Goal: Task Accomplishment & Management: Complete application form

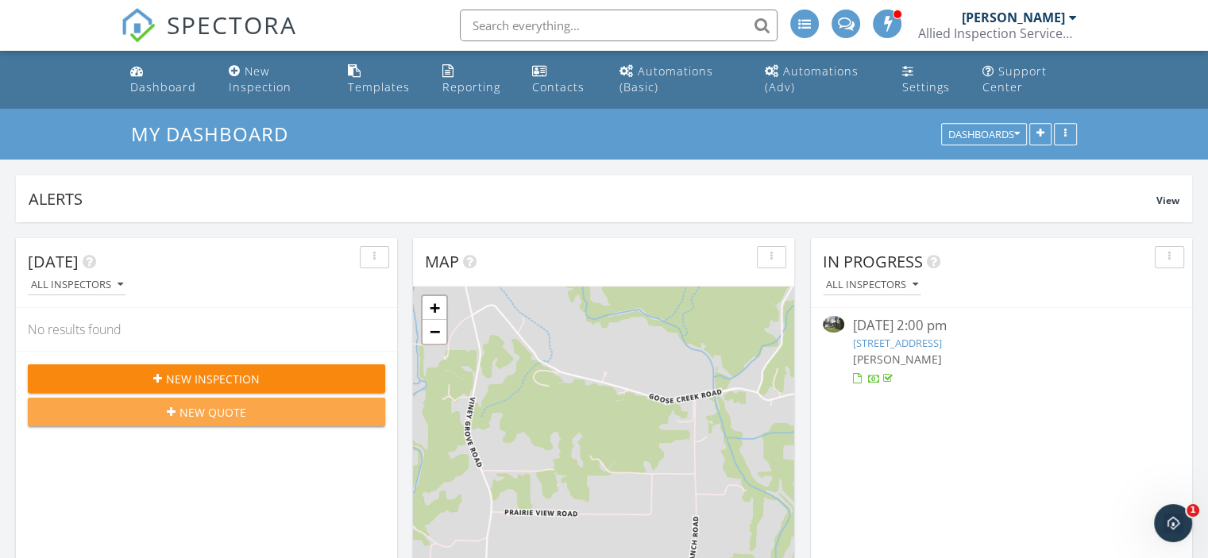
click at [203, 423] on button "New Quote" at bounding box center [206, 412] width 357 height 29
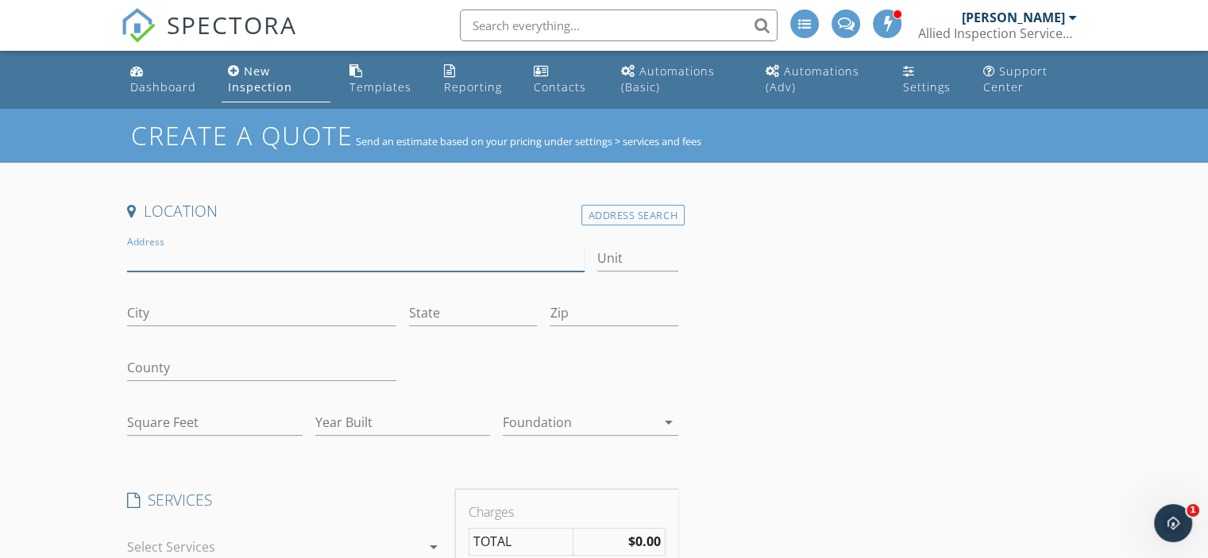
click at [201, 266] on input "Address" at bounding box center [355, 258] width 457 height 26
type input "1533 shannon st"
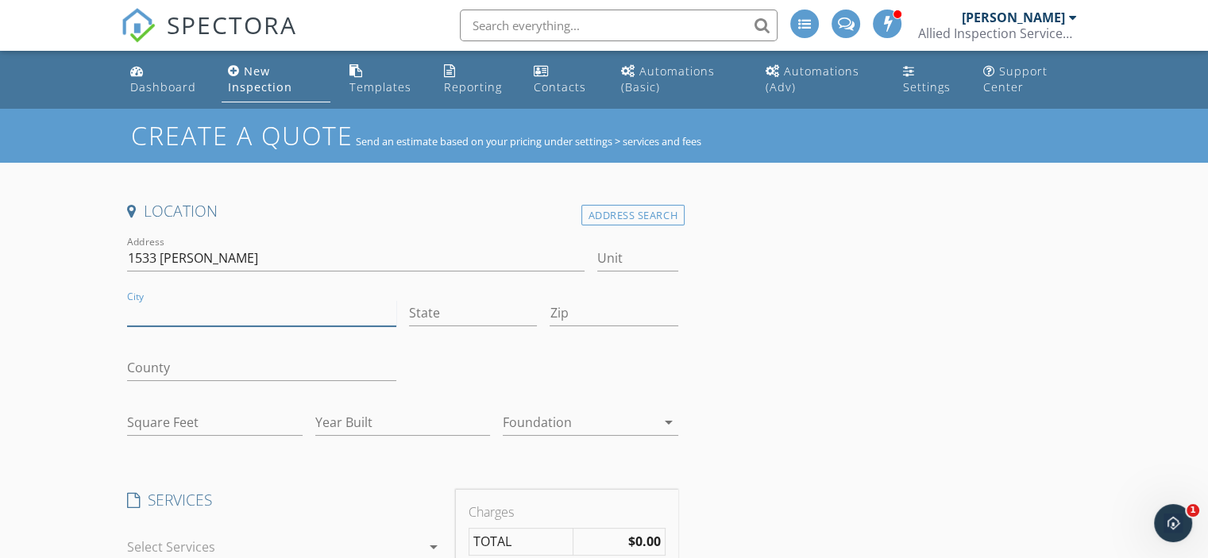
click at [202, 307] on input "City" at bounding box center [261, 313] width 269 height 26
type input "Springdale"
click at [236, 376] on input "County" at bounding box center [261, 368] width 269 height 26
type input "Washington"
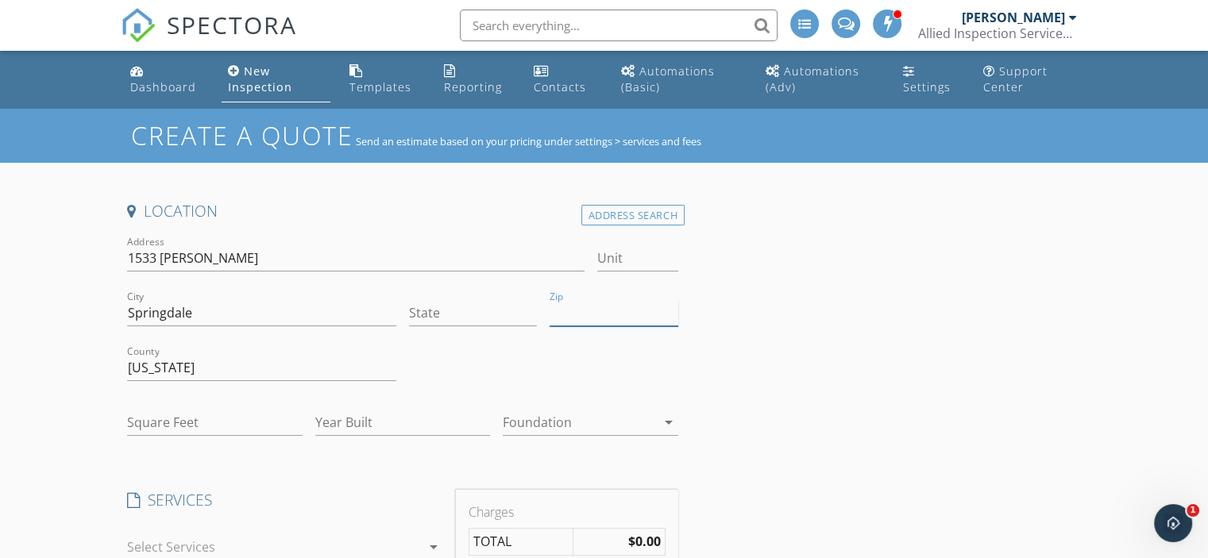
click at [578, 317] on input "Zip" at bounding box center [614, 313] width 128 height 26
type input "72764"
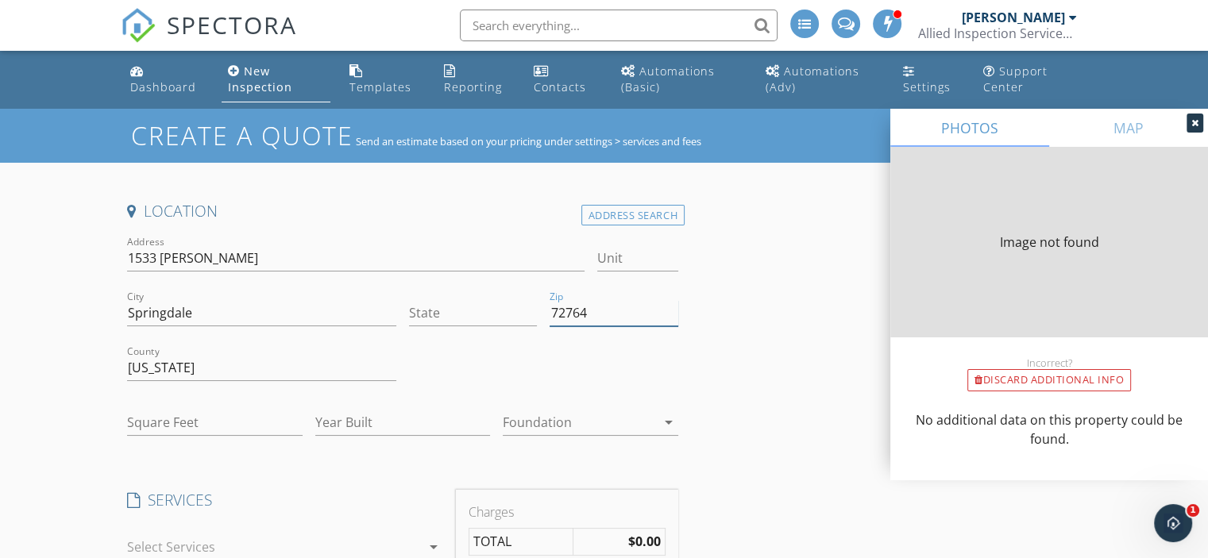
type input "AR"
type input "2404"
type input "1992"
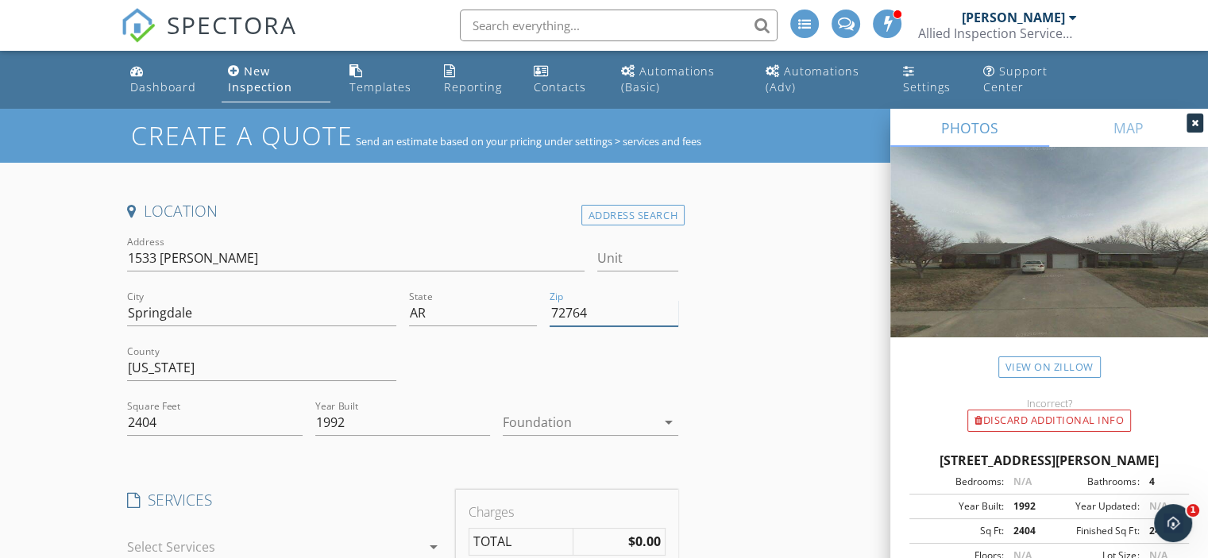
type input "72764"
click at [222, 256] on input "1533 shannon st" at bounding box center [355, 258] width 457 height 26
type input "1533 shannon St"
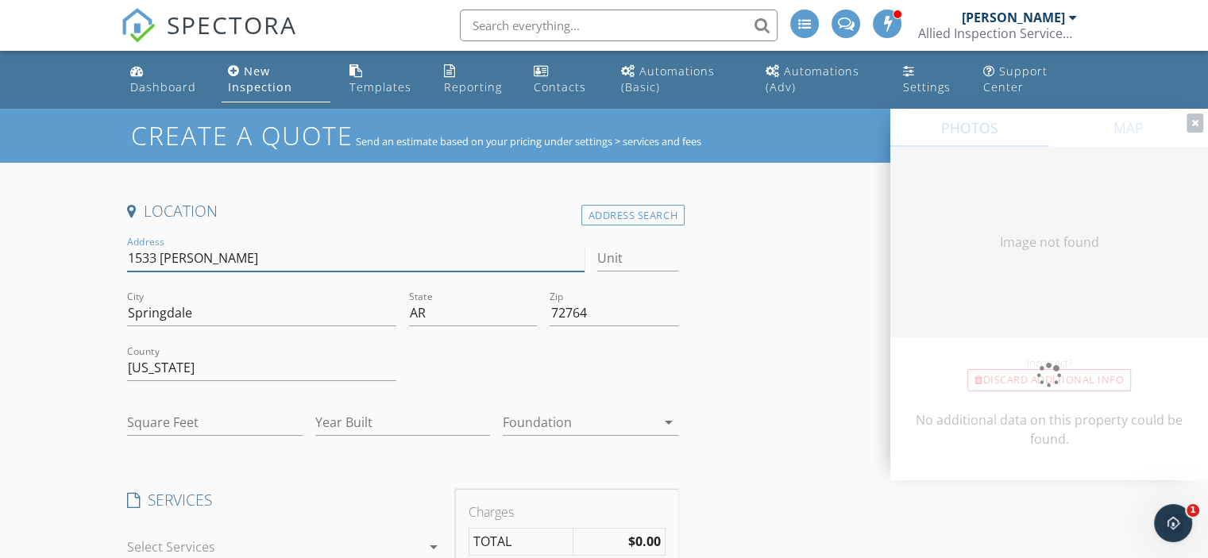
type input "2404"
type input "1992"
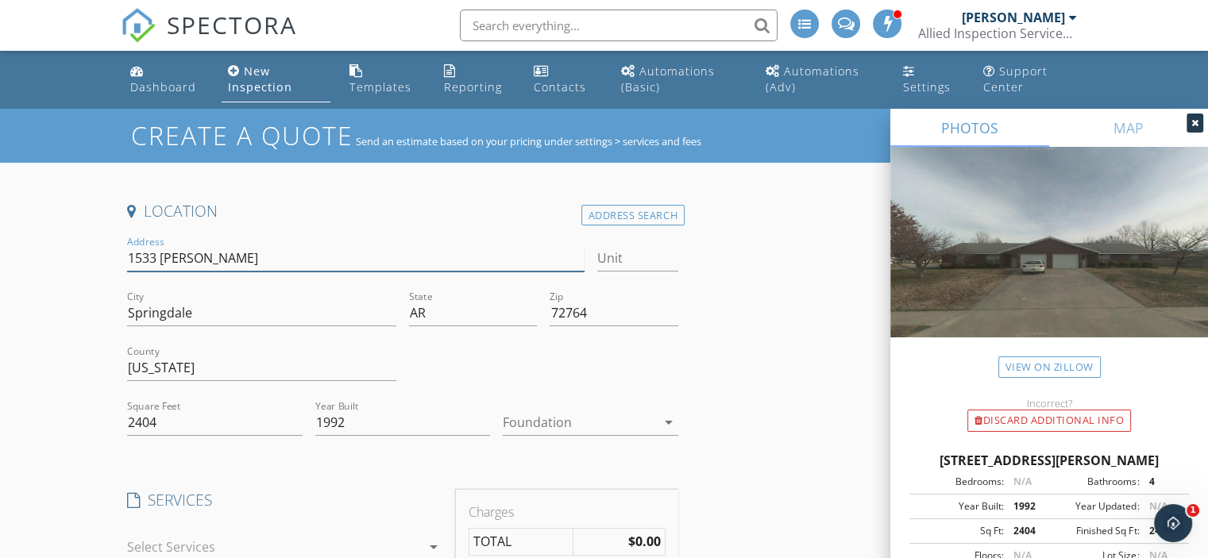
click at [165, 257] on input "1533 shannon St" at bounding box center [355, 258] width 457 height 26
type input "1533 Shannon St"
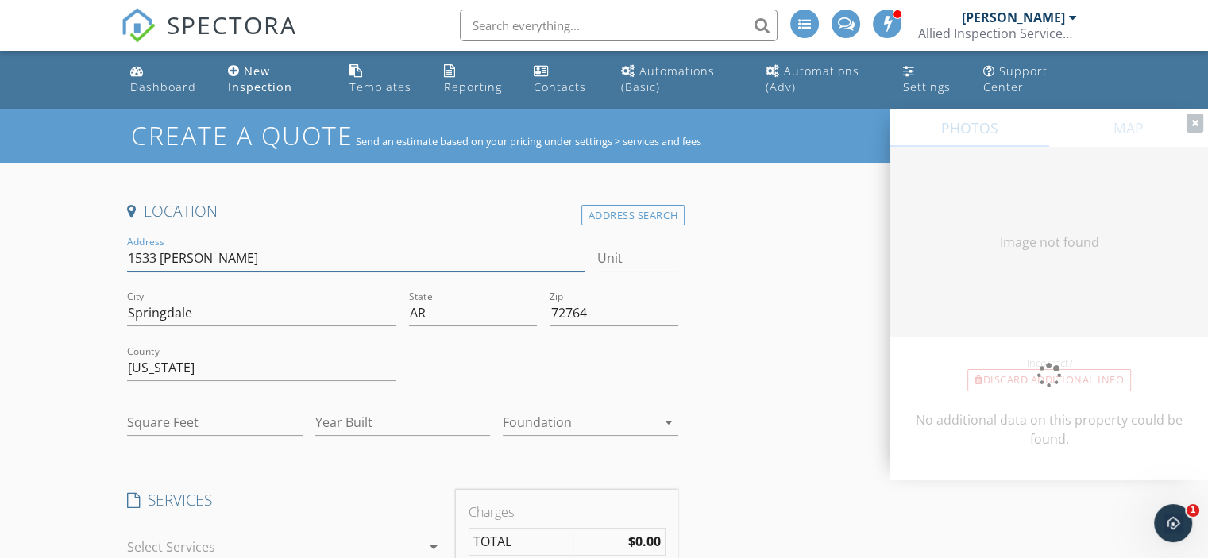
type input "2404"
type input "1992"
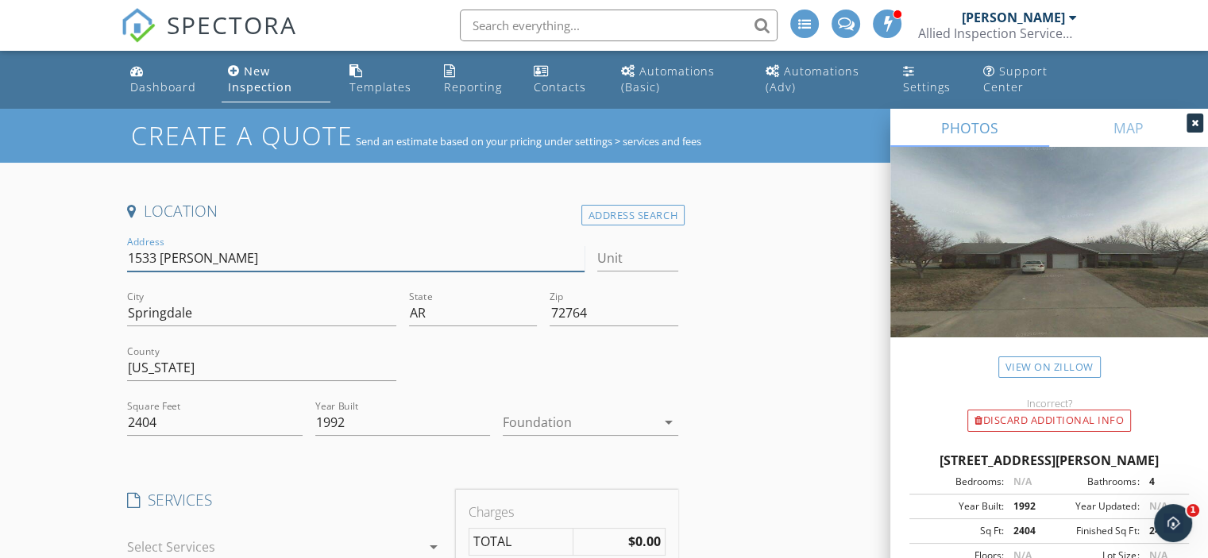
type input "1533 Shannon St"
click at [670, 420] on icon "arrow_drop_down" at bounding box center [668, 422] width 19 height 19
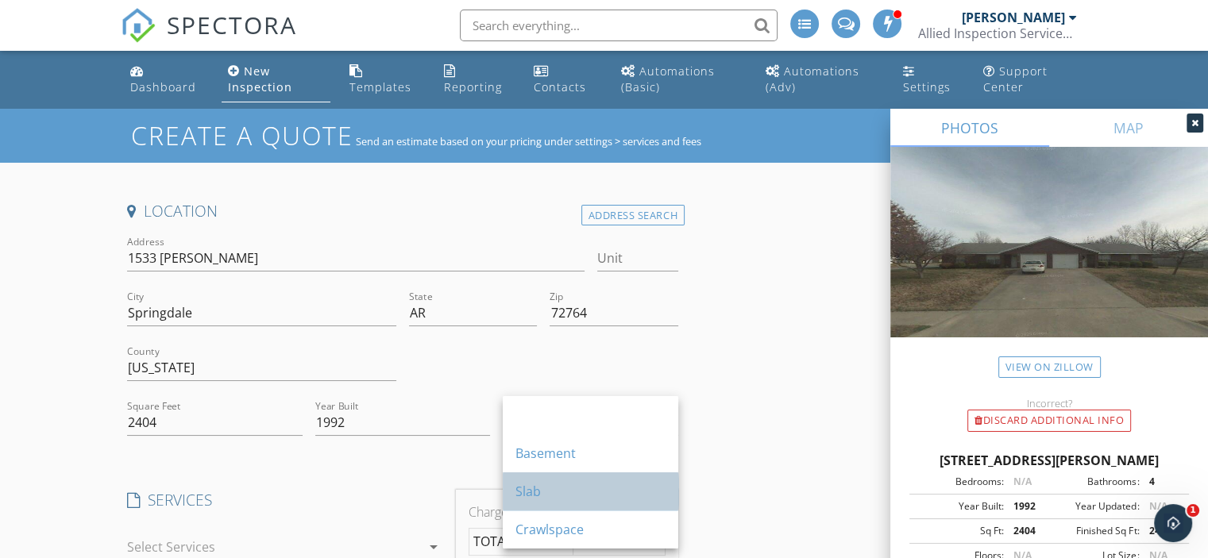
click at [527, 498] on div "Slab" at bounding box center [590, 491] width 150 height 19
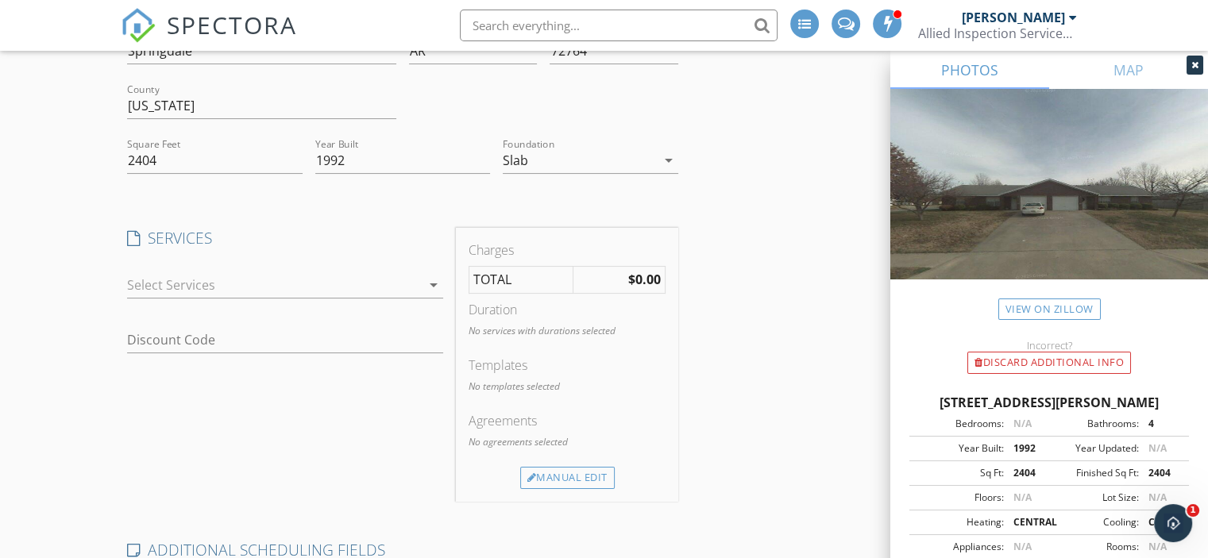
scroll to position [264, 0]
click at [433, 280] on icon "arrow_drop_down" at bounding box center [433, 283] width 19 height 19
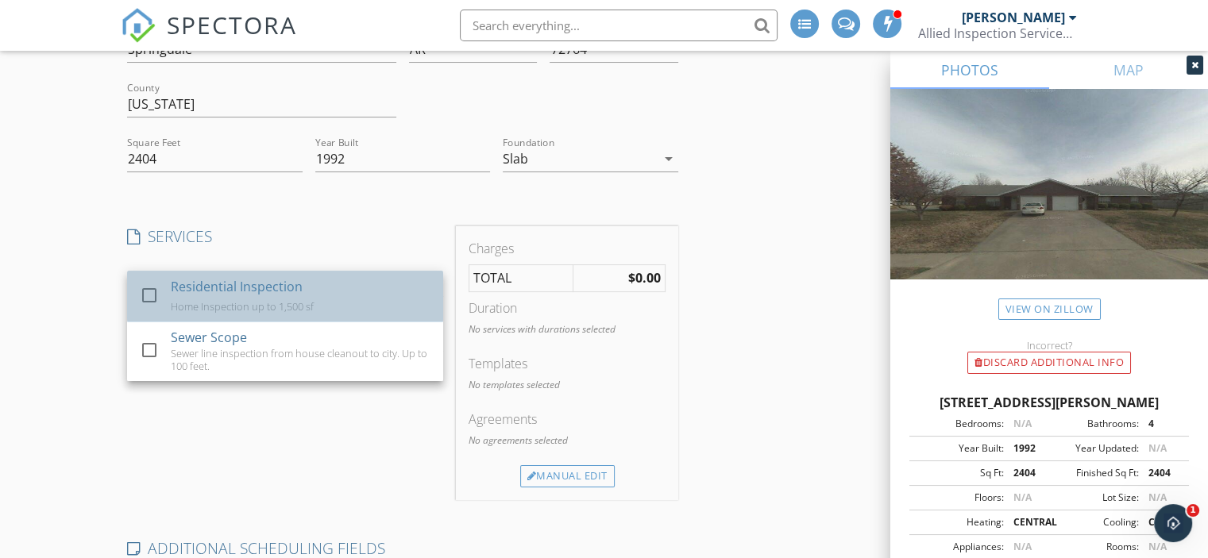
click at [319, 291] on div "Residential Inspection Home Inspection up to 1,500 sf" at bounding box center [301, 296] width 261 height 51
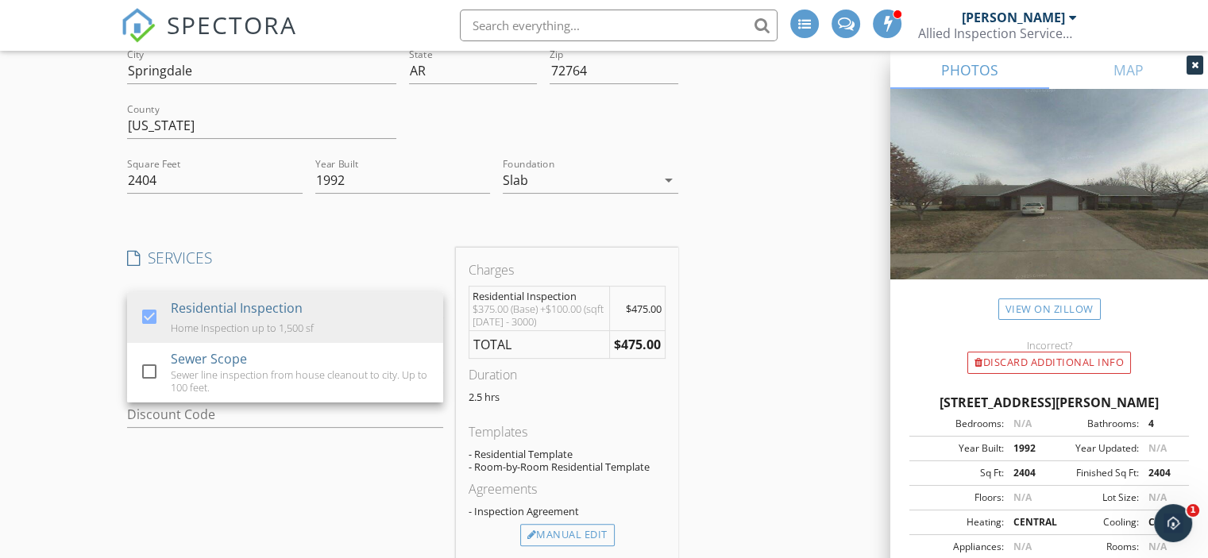
scroll to position [264, 0]
